Goal: Navigation & Orientation: Find specific page/section

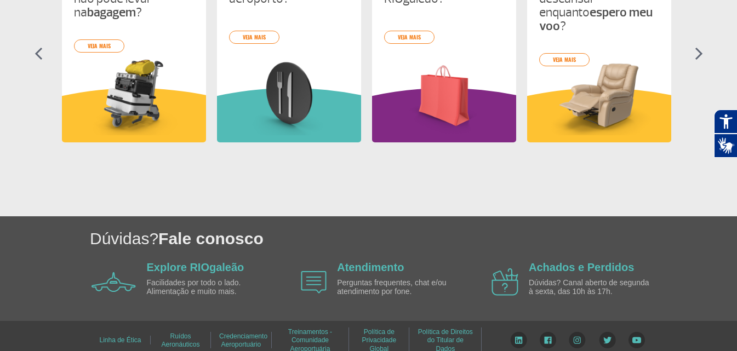
scroll to position [583, 0]
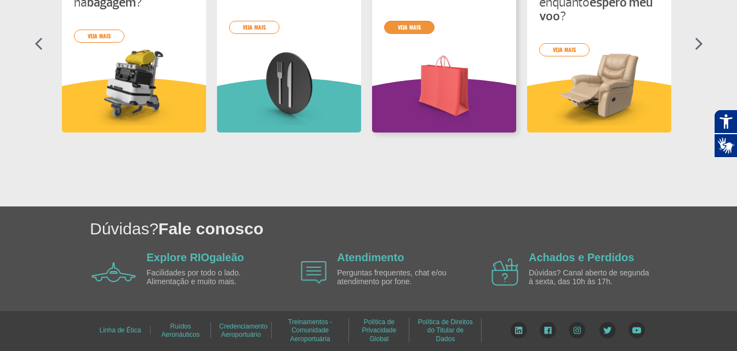
click at [414, 28] on link "veja mais" at bounding box center [409, 27] width 50 height 13
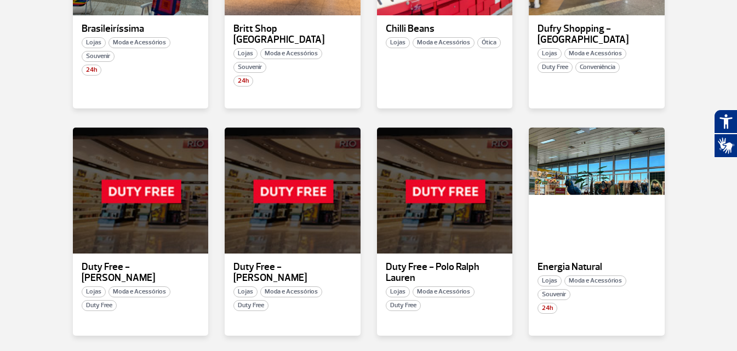
scroll to position [603, 0]
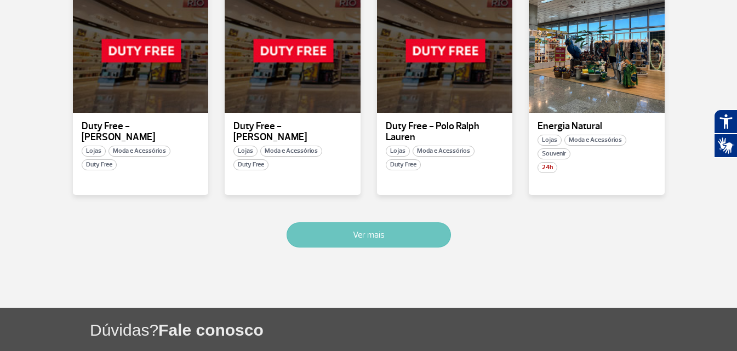
click at [420, 223] on button "Ver mais" at bounding box center [369, 235] width 164 height 25
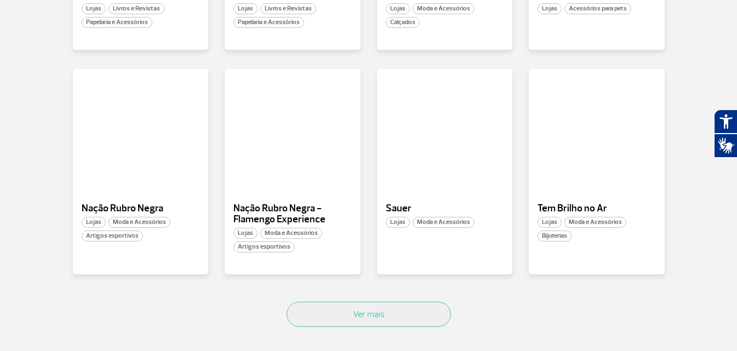
scroll to position [1338, 0]
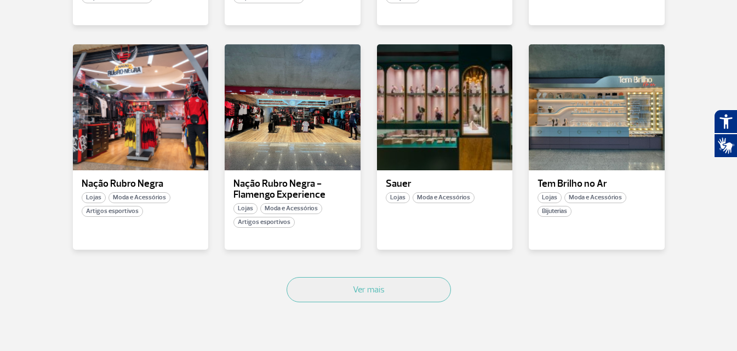
click at [398, 294] on div "Ver mais" at bounding box center [369, 302] width 609 height 66
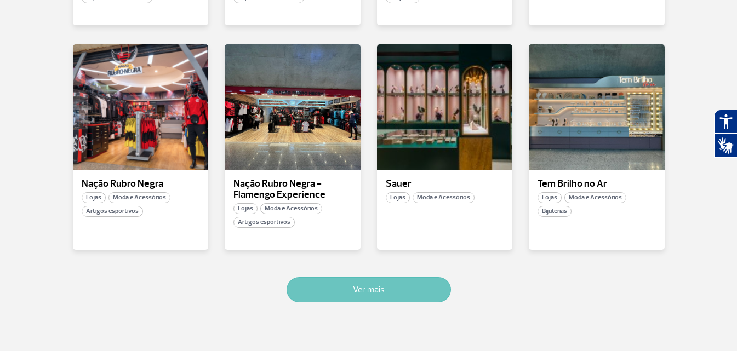
click at [398, 281] on button "Ver mais" at bounding box center [369, 289] width 164 height 25
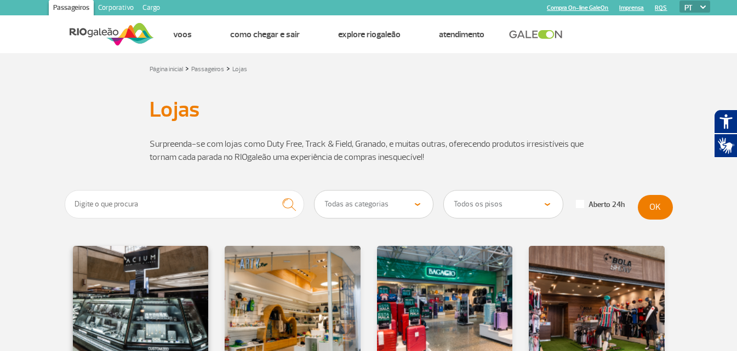
scroll to position [0, 0]
